Goal: Use online tool/utility

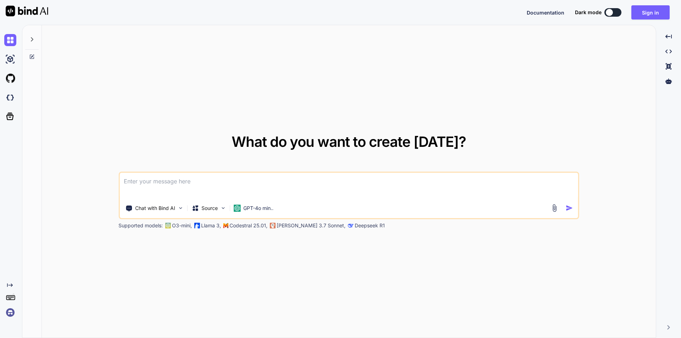
click at [329, 185] on textarea at bounding box center [349, 186] width 459 height 26
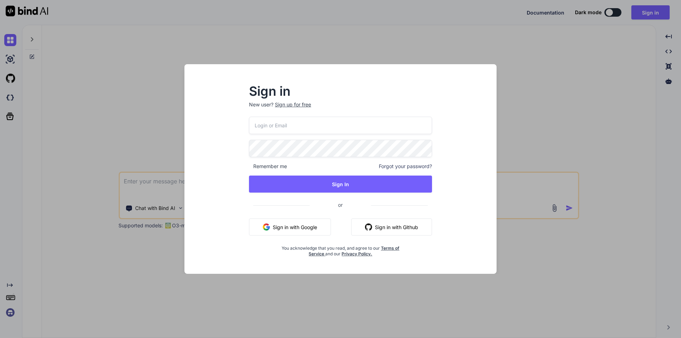
click at [299, 221] on button "Sign in with Google" at bounding box center [290, 227] width 82 height 17
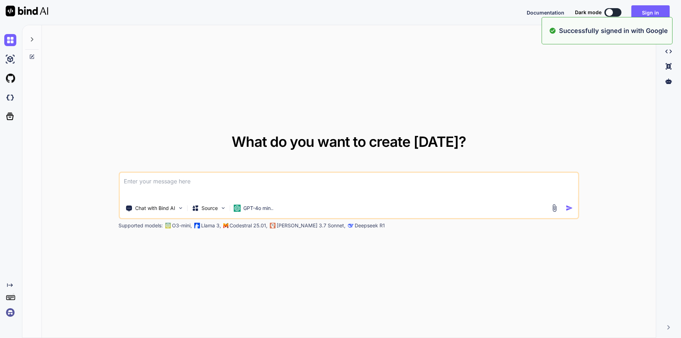
click at [314, 179] on textarea at bounding box center [349, 186] width 459 height 26
paste textarea
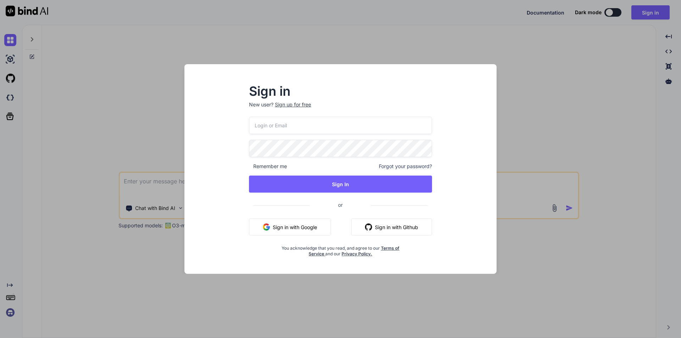
click at [534, 142] on div "Sign in New user? Sign up for free Remember me Forgot your password? Sign In or…" at bounding box center [340, 169] width 681 height 338
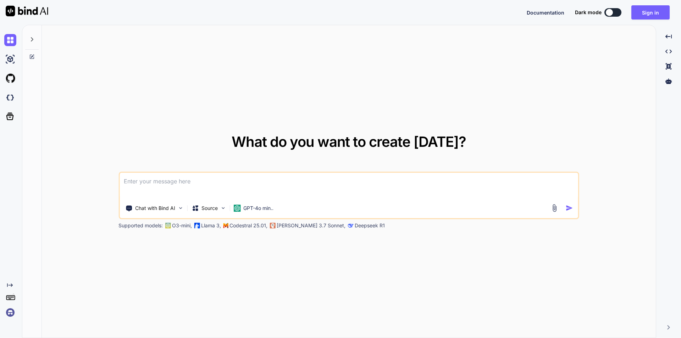
click at [206, 189] on textarea at bounding box center [349, 186] width 459 height 26
paste textarea
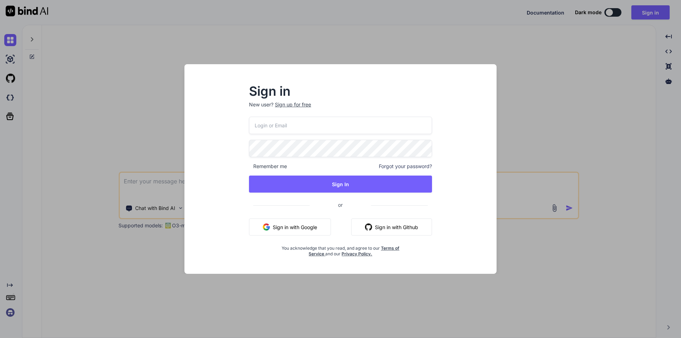
click at [527, 115] on div "Sign in New user? Sign up for free Remember me Forgot your password? Sign In or…" at bounding box center [340, 169] width 681 height 338
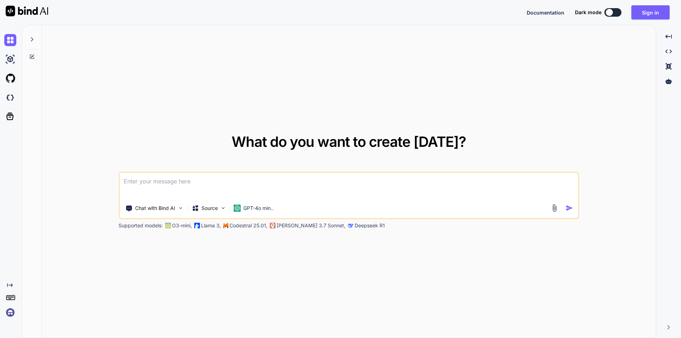
click at [201, 193] on textarea at bounding box center [349, 186] width 459 height 26
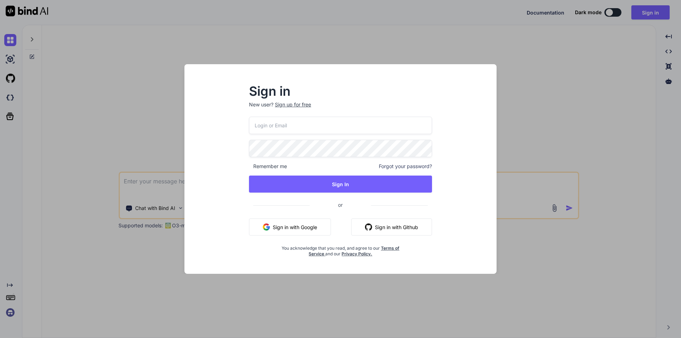
click at [111, 57] on div "Sign in New user? Sign up for free Remember me Forgot your password? Sign In or…" at bounding box center [340, 169] width 681 height 338
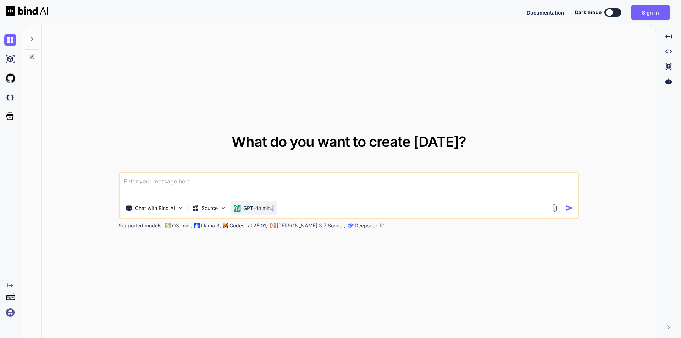
click at [274, 205] on p "GPT-4o min.." at bounding box center [258, 208] width 30 height 7
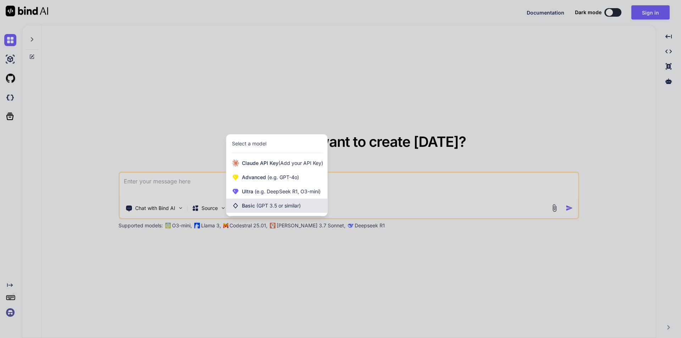
click at [268, 208] on span "(GPT 3.5 or similar)" at bounding box center [279, 206] width 44 height 6
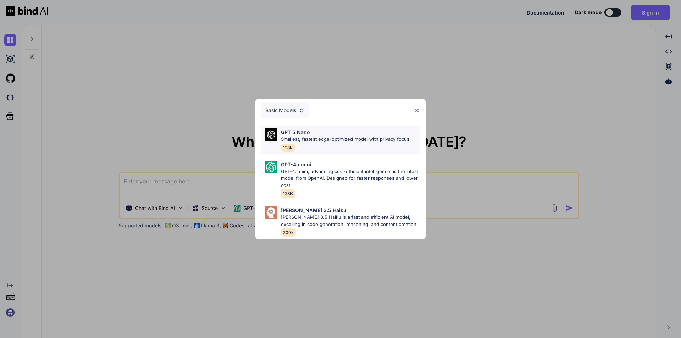
click at [324, 138] on p "Smallest, fastest edge-optimized model with privacy focus" at bounding box center [345, 139] width 128 height 7
type textarea "x"
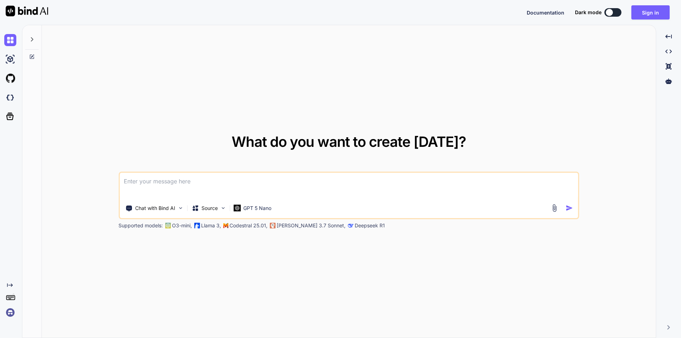
click at [366, 113] on div "What do you want to create [DATE]? Chat with Bind AI Source GPT 5 Nano Supporte…" at bounding box center [349, 181] width 614 height 313
click at [318, 197] on textarea at bounding box center [349, 186] width 459 height 26
paste textarea
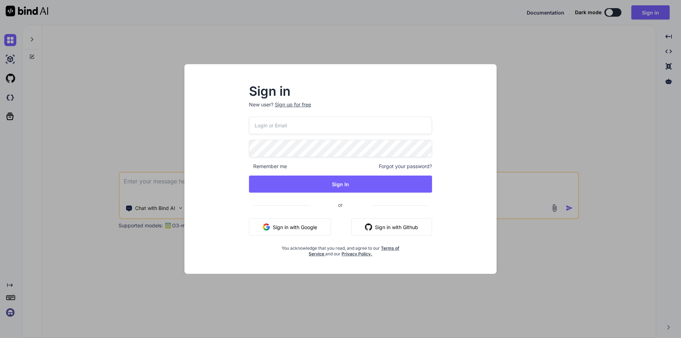
click at [576, 82] on div "Sign in New user? Sign up for free Remember me Forgot your password? Sign In or…" at bounding box center [340, 169] width 681 height 338
